Goal: Task Accomplishment & Management: Use online tool/utility

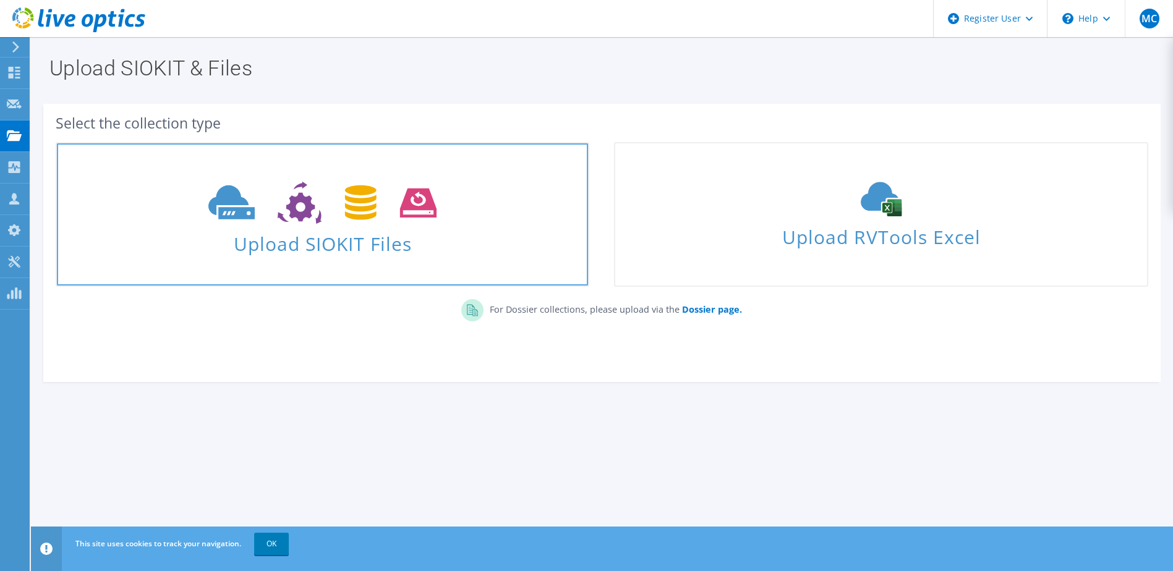
click at [399, 236] on span "Upload SIOKIT Files" at bounding box center [322, 240] width 531 height 27
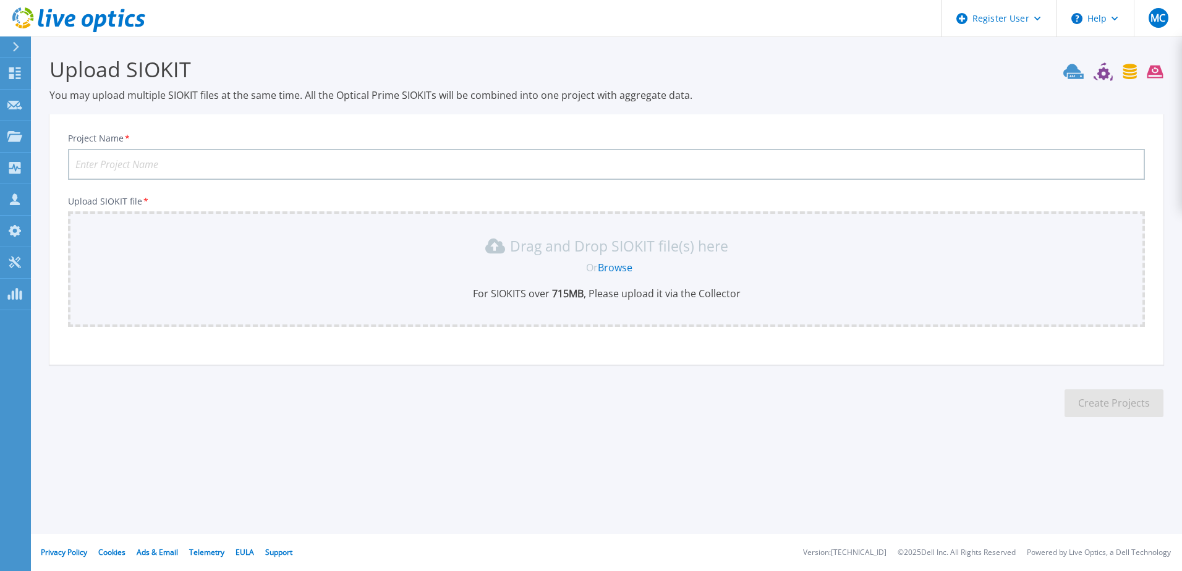
click at [244, 149] on input "Project Name *" at bounding box center [606, 164] width 1077 height 31
type input "Usina Batatais"
click at [618, 265] on link "Browse" at bounding box center [615, 268] width 35 height 14
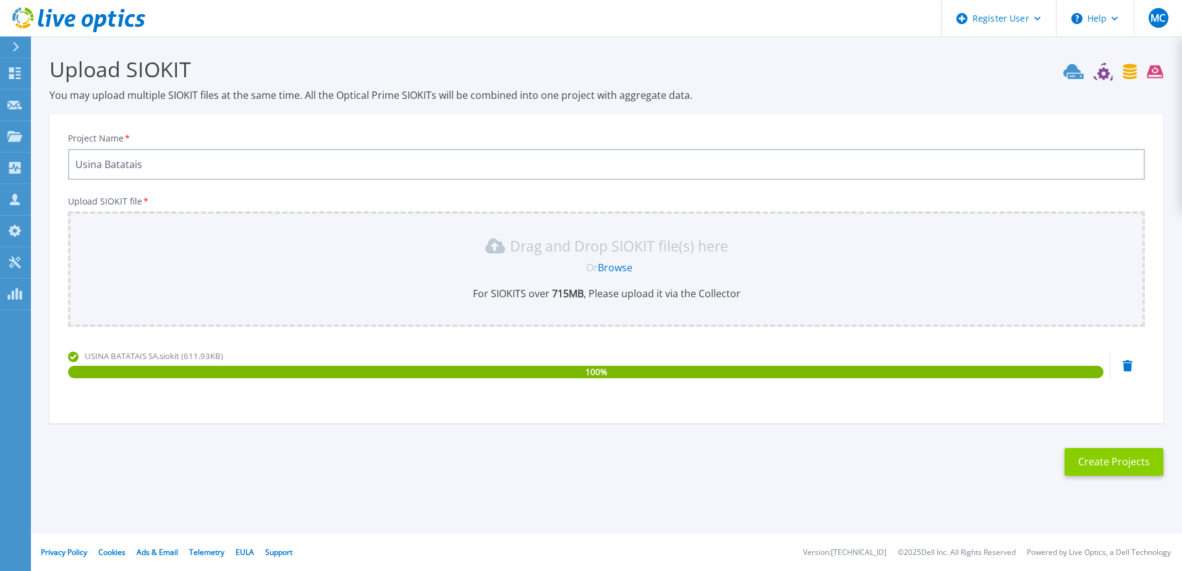
click at [1110, 458] on button "Create Projects" at bounding box center [1114, 462] width 99 height 28
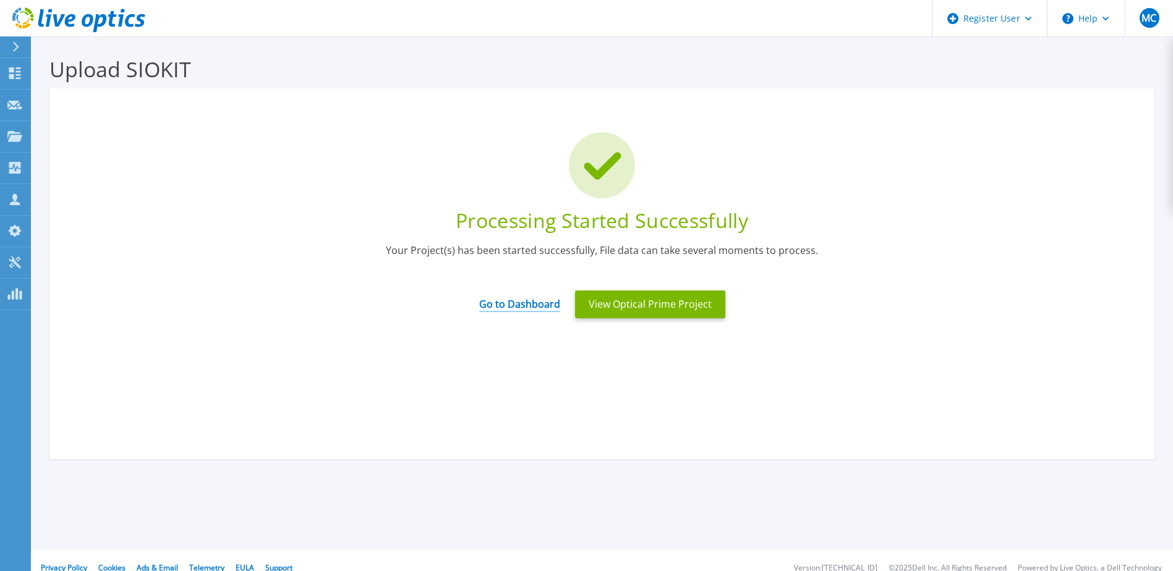
click at [541, 300] on link "Go to Dashboard" at bounding box center [519, 300] width 81 height 24
